Goal: Ask a question: Ask a question

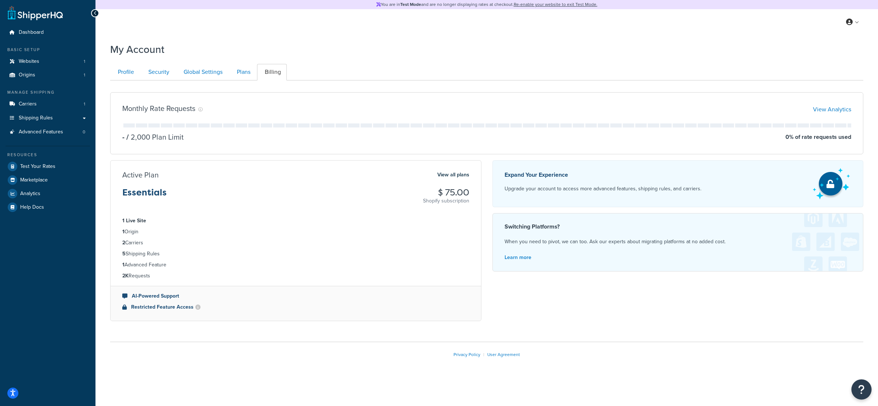
click at [860, 391] on icon "Open Resource Center" at bounding box center [861, 389] width 7 height 10
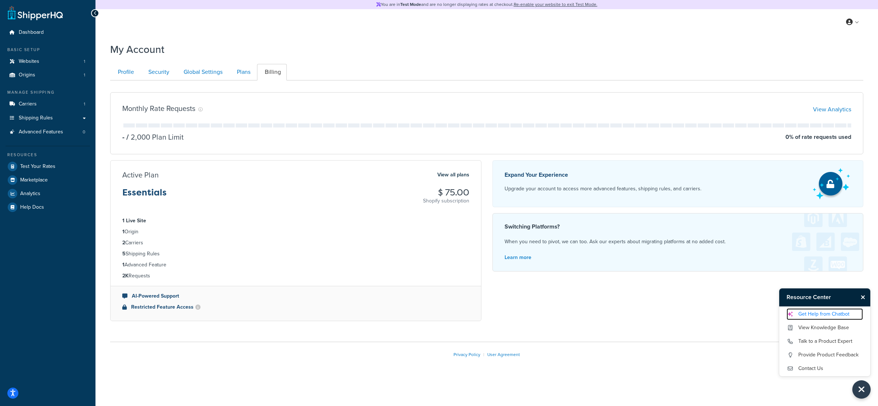
click at [821, 313] on link "Get Help from Chatbot" at bounding box center [825, 314] width 76 height 12
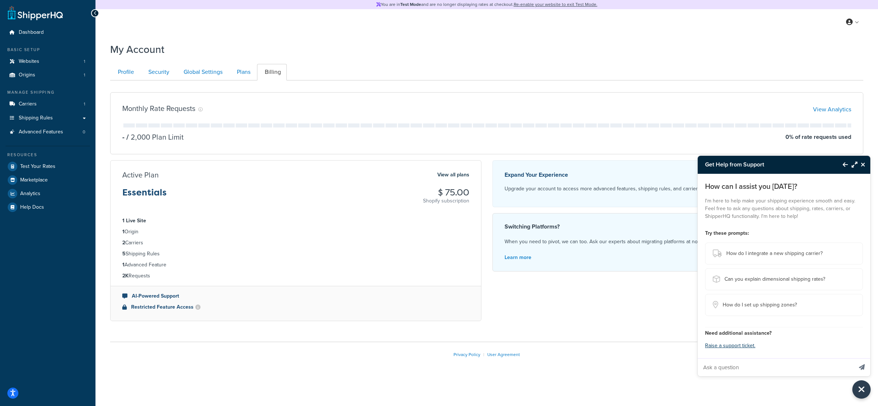
click at [769, 368] on input "Ask a question" at bounding box center [775, 368] width 155 height 18
type input "cancel my plan"
click at [854, 358] on button "Send message" at bounding box center [862, 367] width 17 height 18
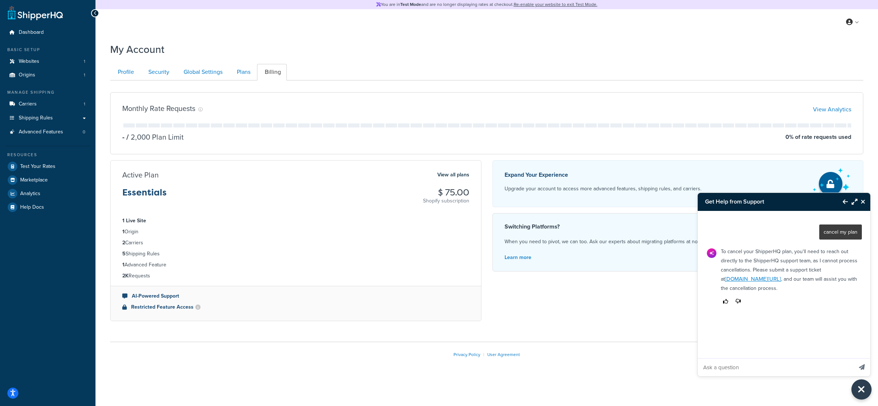
click at [862, 390] on icon "Close Resource Center" at bounding box center [862, 389] width 8 height 10
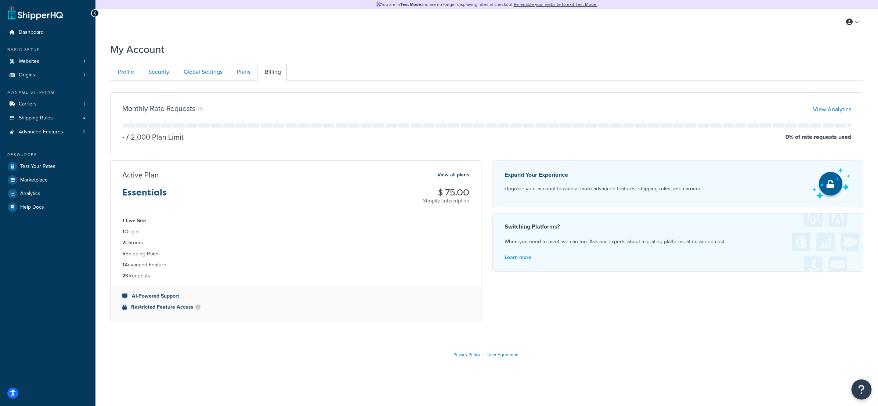
click at [862, 389] on icon "Open Resource Center" at bounding box center [861, 389] width 7 height 10
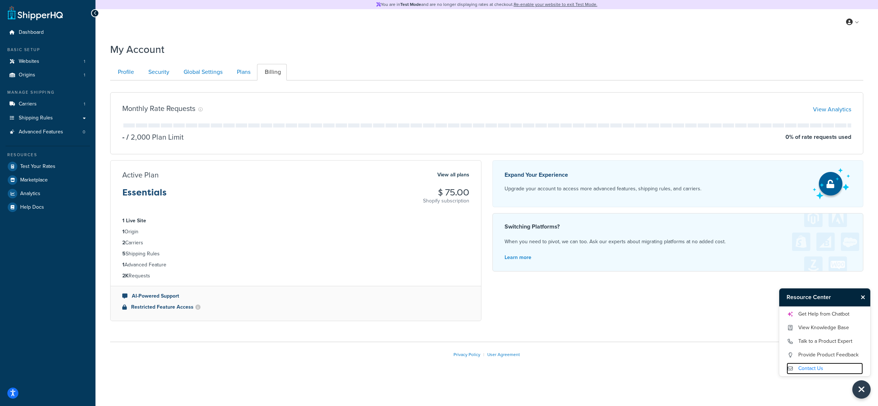
click at [819, 369] on link "Contact Us" at bounding box center [825, 369] width 76 height 12
click at [827, 342] on link "Talk to a Product Expert" at bounding box center [825, 341] width 76 height 12
click at [821, 315] on link "Get Help from Chatbot" at bounding box center [825, 314] width 76 height 12
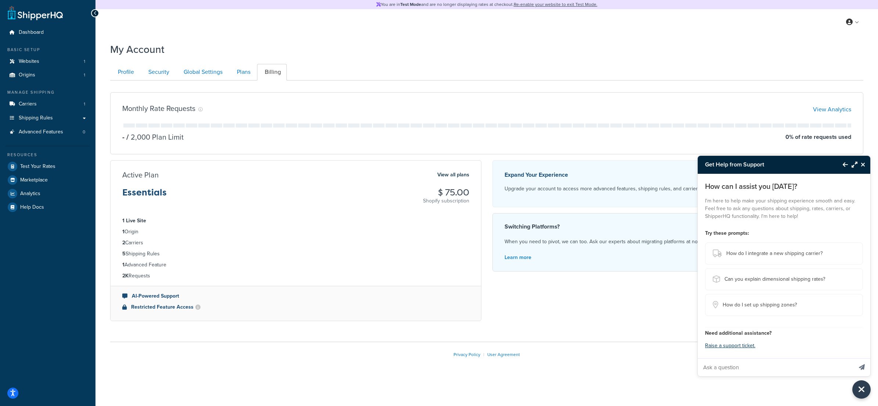
click at [752, 368] on input "Ask a question" at bounding box center [775, 368] width 155 height 18
type input "cancel my plan"
click at [854, 358] on button "Send message" at bounding box center [862, 367] width 17 height 18
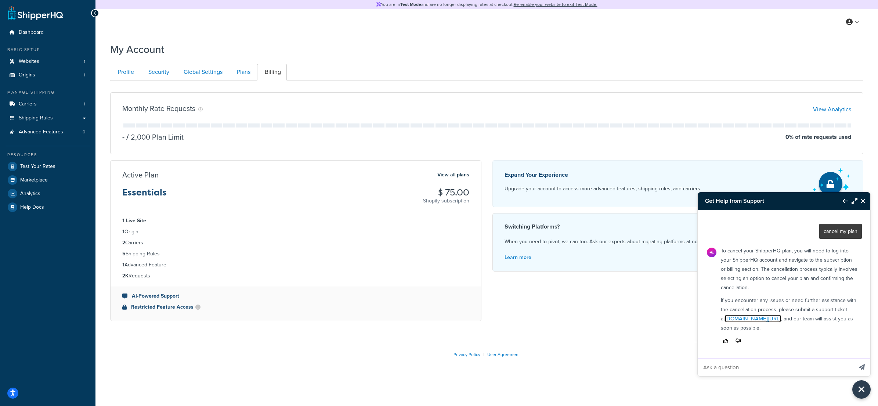
click at [761, 318] on link "[DOMAIN_NAME][URL]" at bounding box center [753, 318] width 56 height 8
